Goal: Task Accomplishment & Management: Manage account settings

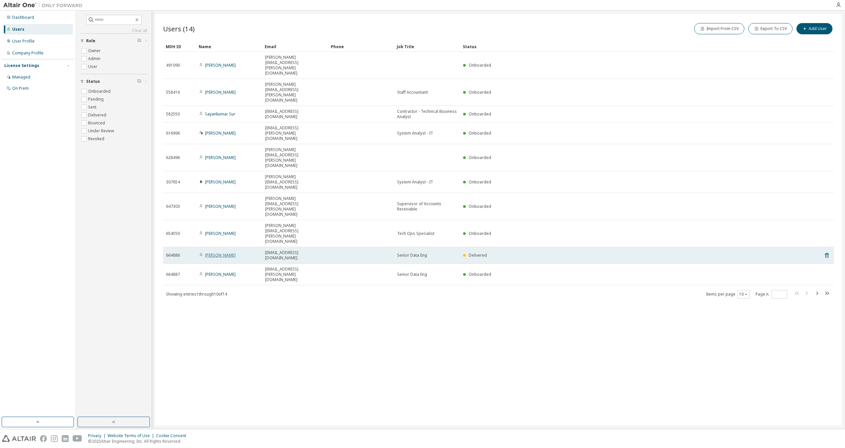
click at [212, 253] on link "[PERSON_NAME]" at bounding box center [220, 256] width 31 height 6
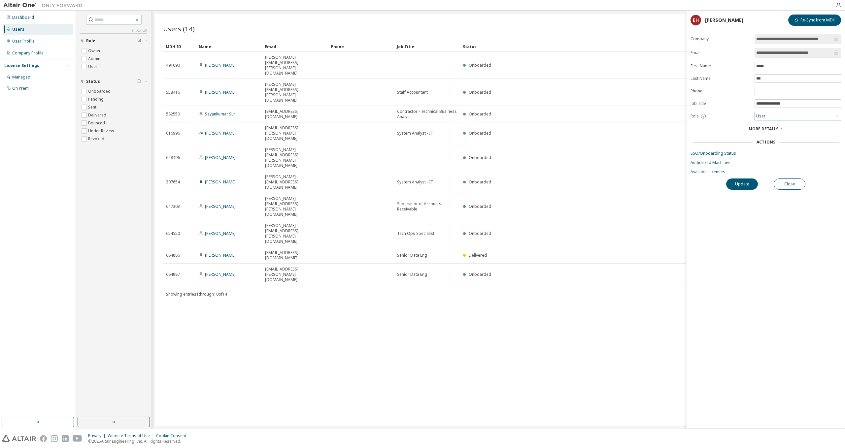
click at [779, 119] on div "User" at bounding box center [798, 116] width 86 height 8
click at [827, 20] on button "Re-Sync from MDH" at bounding box center [814, 20] width 53 height 11
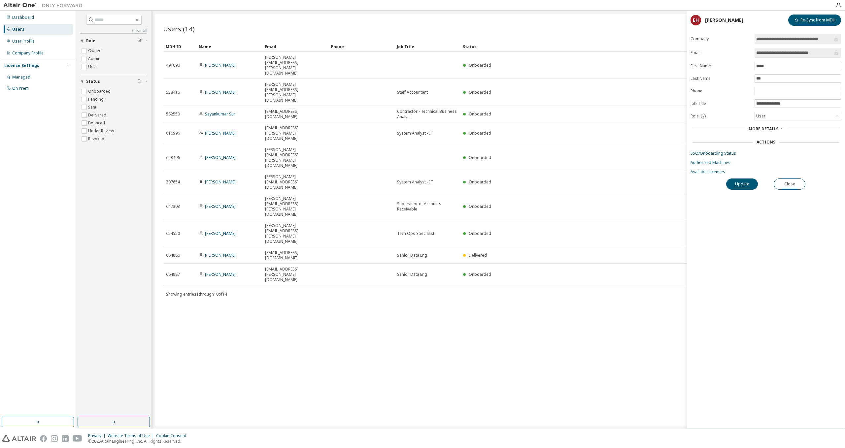
click at [557, 304] on div "Users (14) Import From CSV Export To CSV Add User Clear Load Save Save As Field…" at bounding box center [498, 220] width 687 height 412
click at [839, 3] on icon "button" at bounding box center [838, 4] width 5 height 5
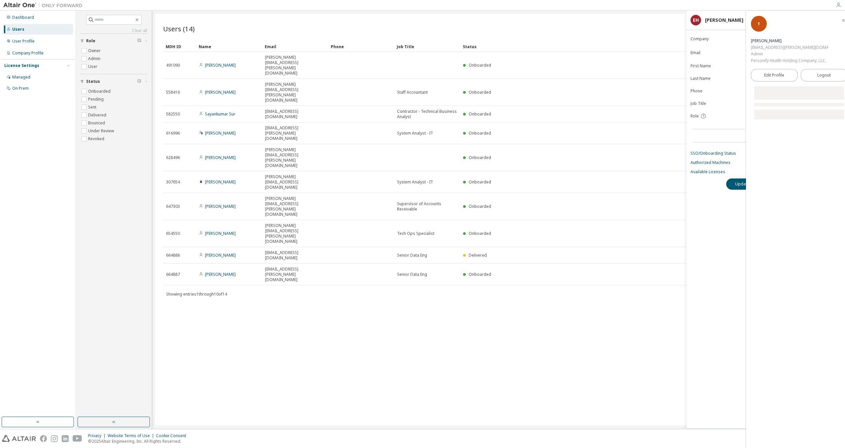
click at [612, 245] on div "Users (14) Import From CSV Export To CSV Add User Clear Load Save Save As Field…" at bounding box center [498, 220] width 687 height 412
click at [840, 17] on span "button" at bounding box center [843, 20] width 7 height 11
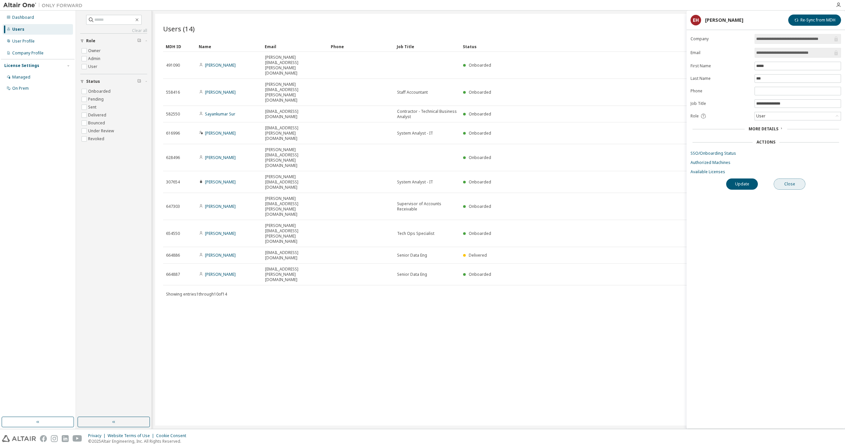
click at [794, 183] on button "Close" at bounding box center [790, 184] width 32 height 11
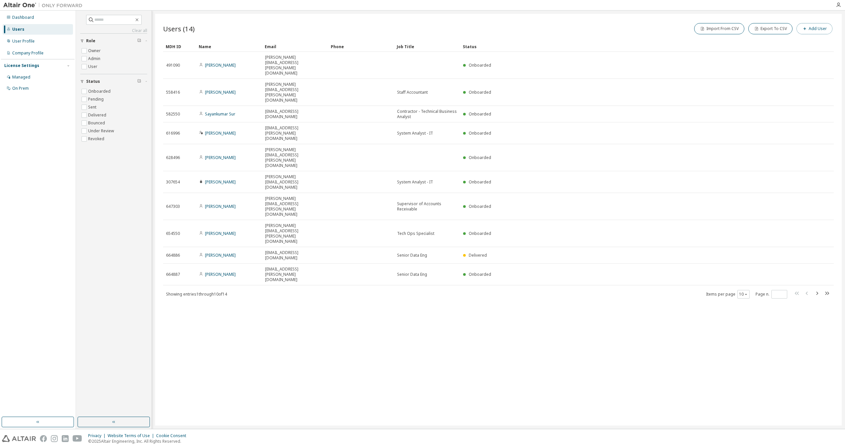
click at [819, 30] on button "Add User" at bounding box center [815, 28] width 36 height 11
click at [757, 45] on input "email" at bounding box center [797, 42] width 83 height 5
paste input "**********"
type input "**********"
click at [835, 20] on icon "button" at bounding box center [834, 21] width 3 height 3
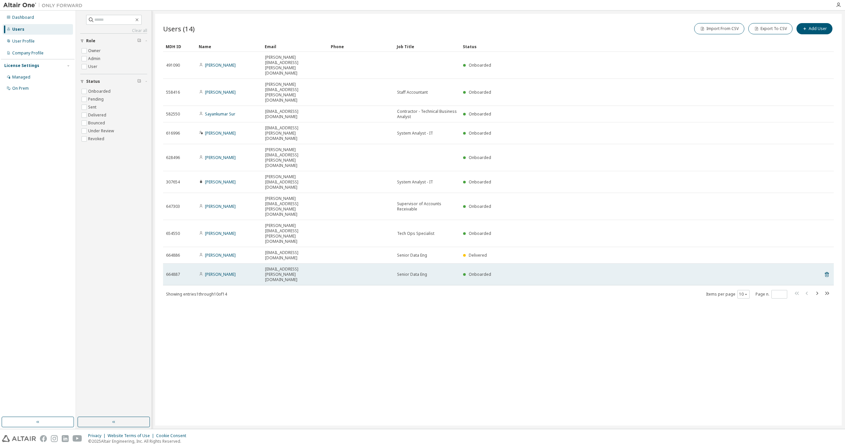
click at [480, 272] on span "Onboarded" at bounding box center [480, 275] width 22 height 6
click at [224, 272] on link "[PERSON_NAME]" at bounding box center [220, 275] width 31 height 6
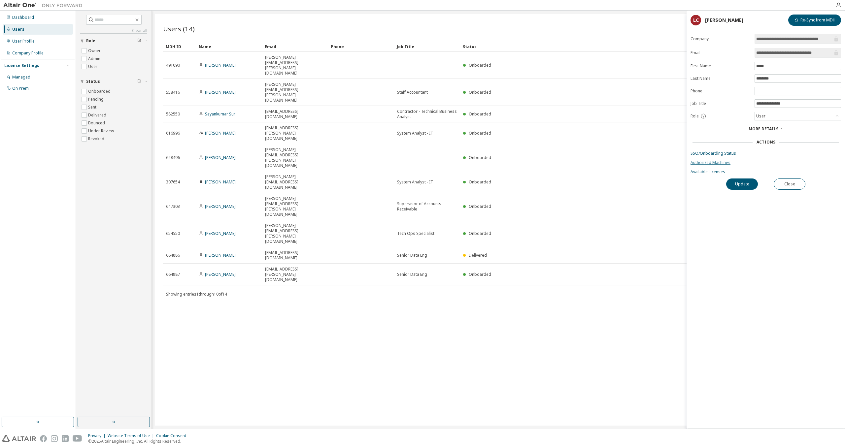
click at [737, 163] on link "Authorized Machines" at bounding box center [766, 162] width 151 height 5
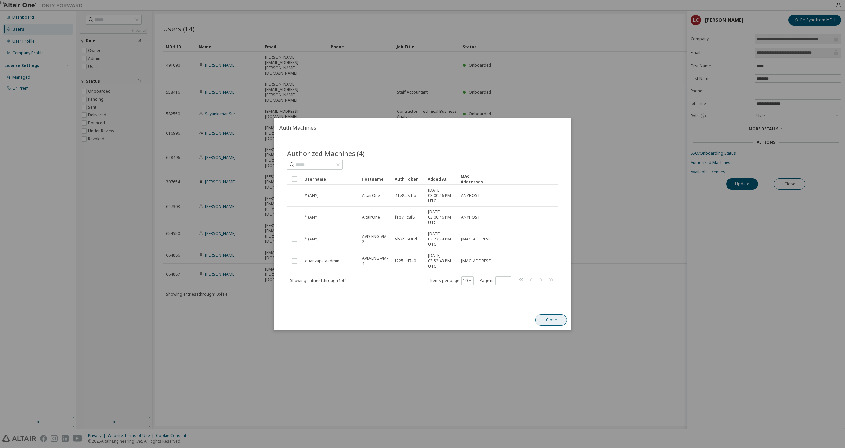
click at [561, 322] on button "Close" at bounding box center [552, 320] width 32 height 11
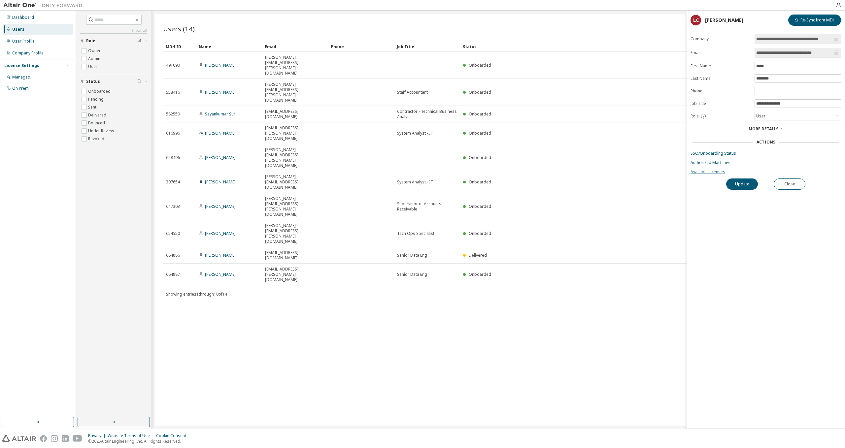
click at [708, 171] on link "Available Licenses" at bounding box center [766, 171] width 151 height 5
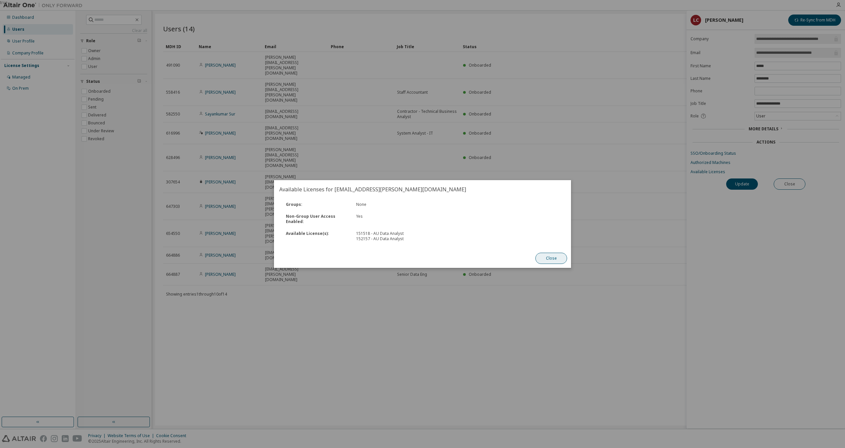
click at [543, 259] on button "Close" at bounding box center [552, 258] width 32 height 11
